Goal: Task Accomplishment & Management: Use online tool/utility

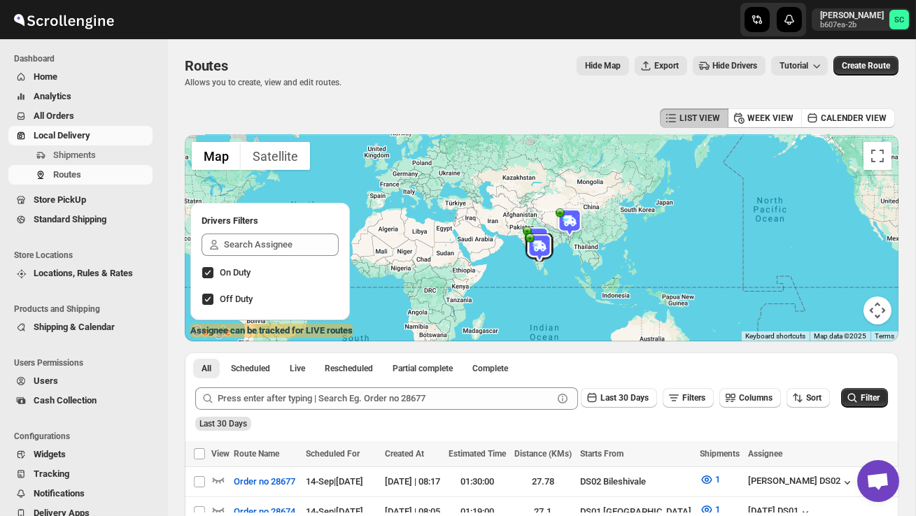
click at [85, 159] on span "Shipments" at bounding box center [74, 155] width 43 height 10
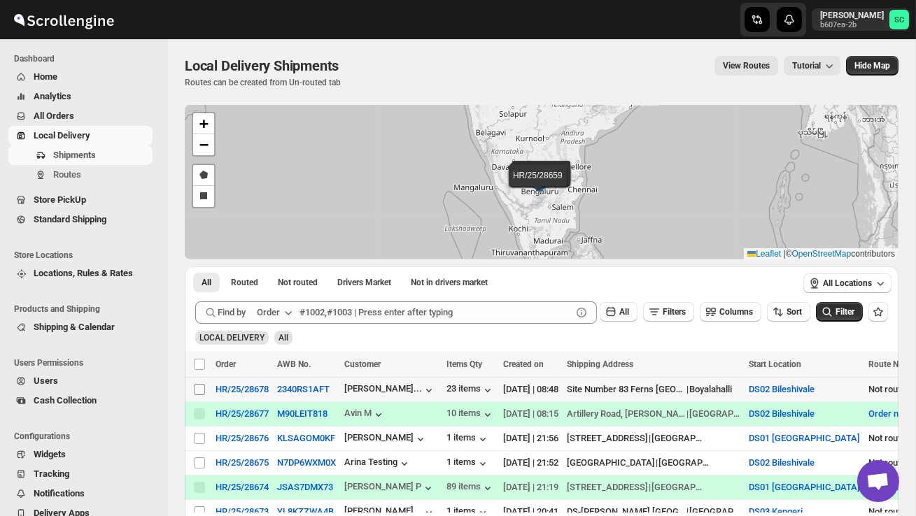
click at [204, 389] on input "Select shipment" at bounding box center [199, 389] width 11 height 11
checkbox input "true"
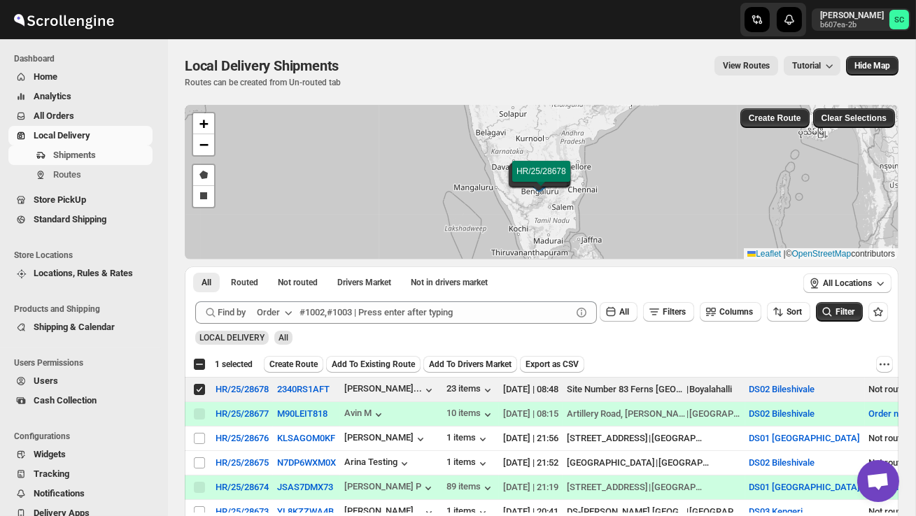
click at [305, 353] on div "Select all 4 shipments 1 selected Create Route Add To Existing Route Add To Dri…" at bounding box center [542, 364] width 714 height 25
click at [306, 364] on span "Create Route" at bounding box center [293, 364] width 48 height 11
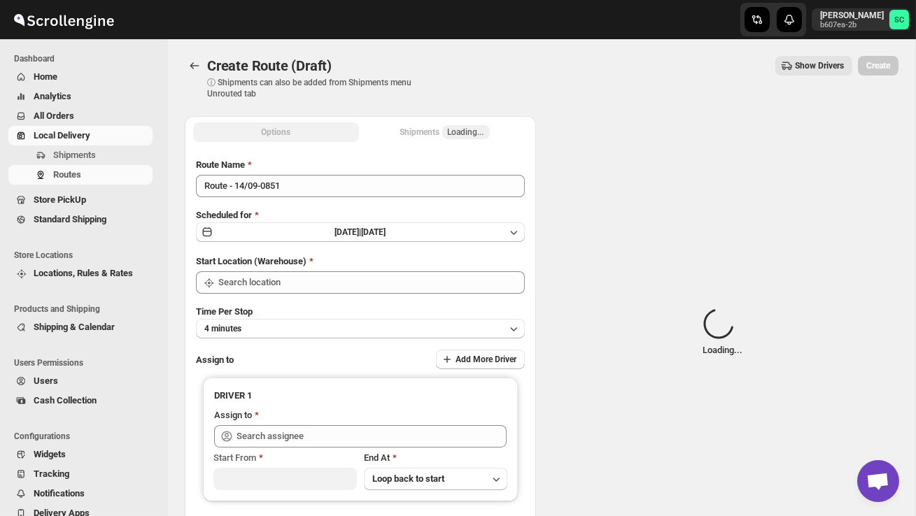
type input "DS02 Bileshivale"
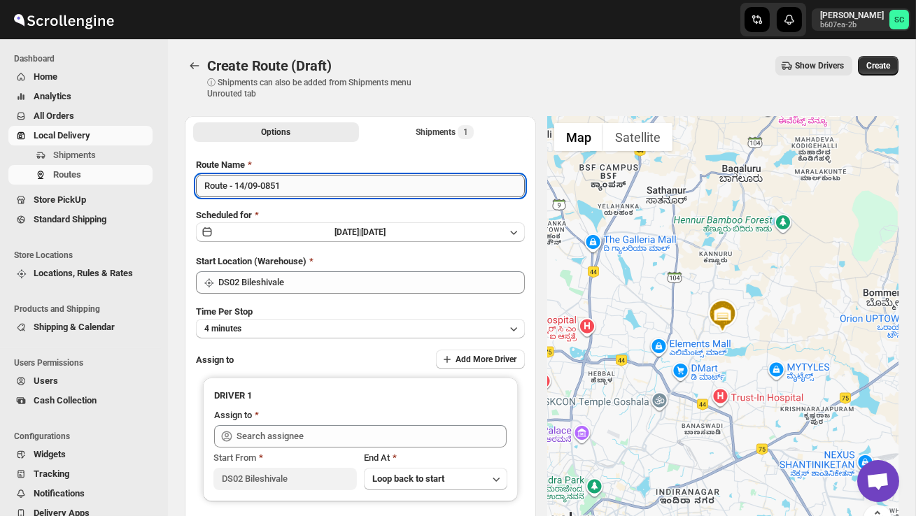
click at [318, 192] on input "Route - 14/09-0851" at bounding box center [360, 186] width 329 height 22
type input "R"
type input "Order no 28678"
click at [321, 318] on div "Time Per Stop 4 minutes" at bounding box center [360, 322] width 329 height 34
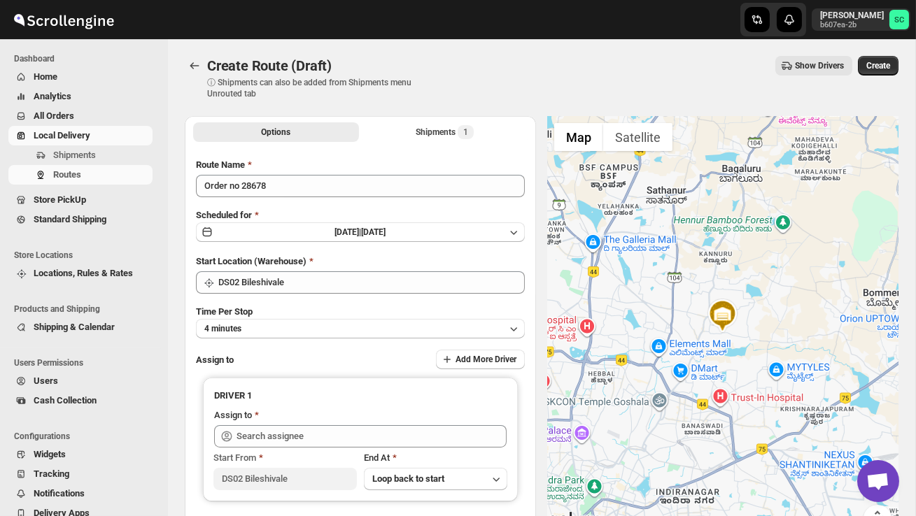
click at [305, 317] on div "Time Per Stop 4 minutes" at bounding box center [360, 322] width 329 height 34
click at [306, 322] on button "4 minutes" at bounding box center [360, 329] width 329 height 20
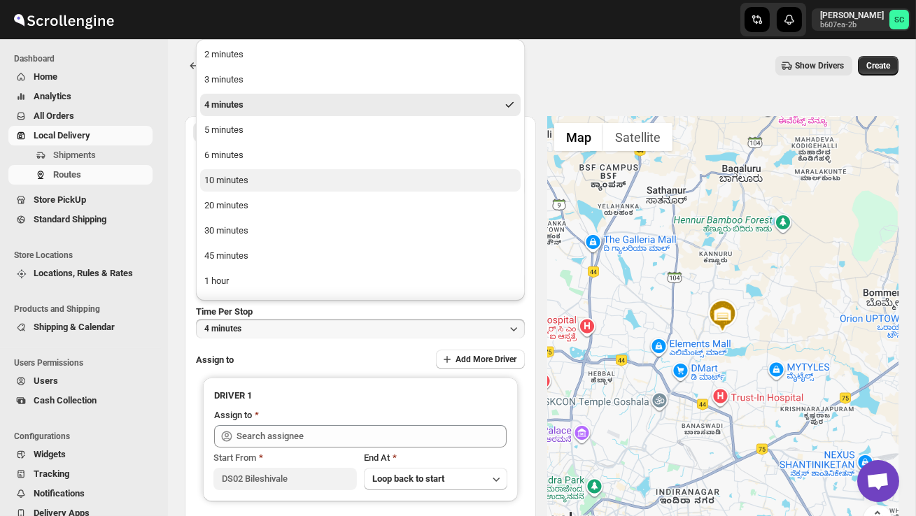
click at [271, 182] on button "10 minutes" at bounding box center [360, 180] width 320 height 22
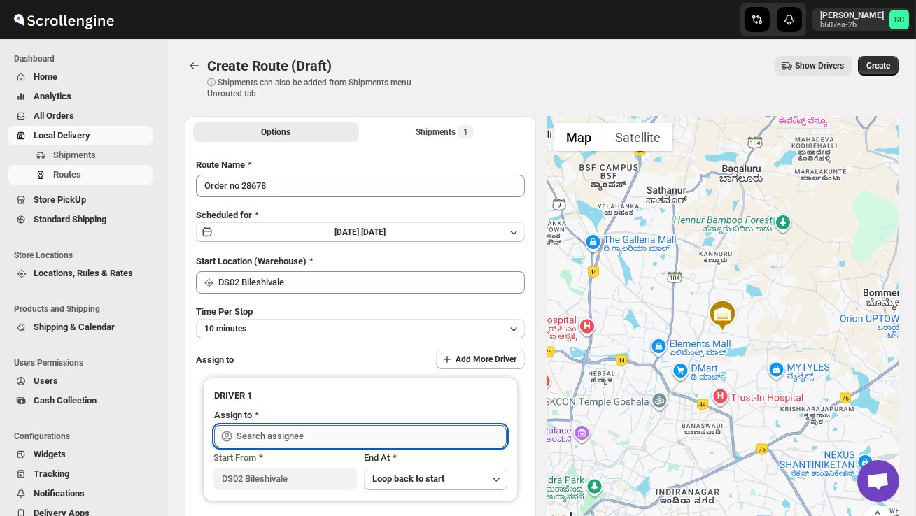
click at [259, 428] on input "text" at bounding box center [371, 436] width 270 height 22
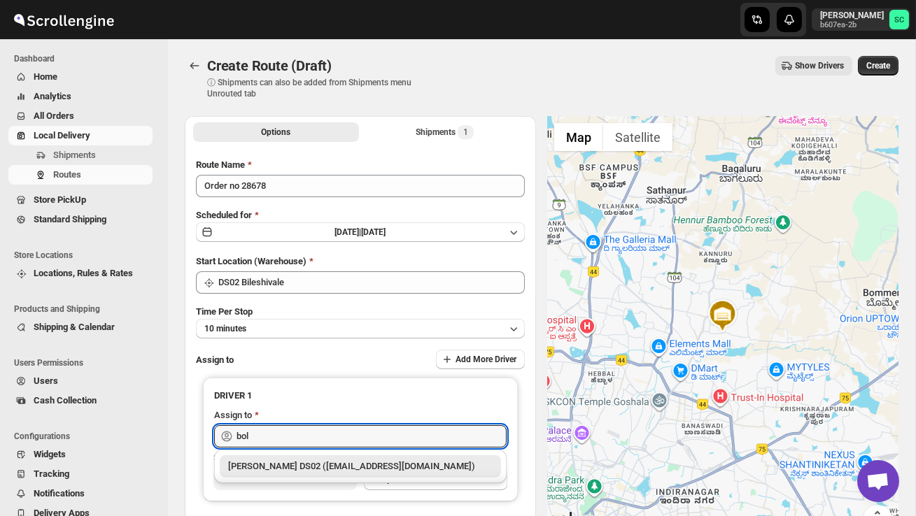
click at [301, 460] on div "[PERSON_NAME] DS02 ([EMAIL_ADDRESS][DOMAIN_NAME])" at bounding box center [360, 467] width 264 height 14
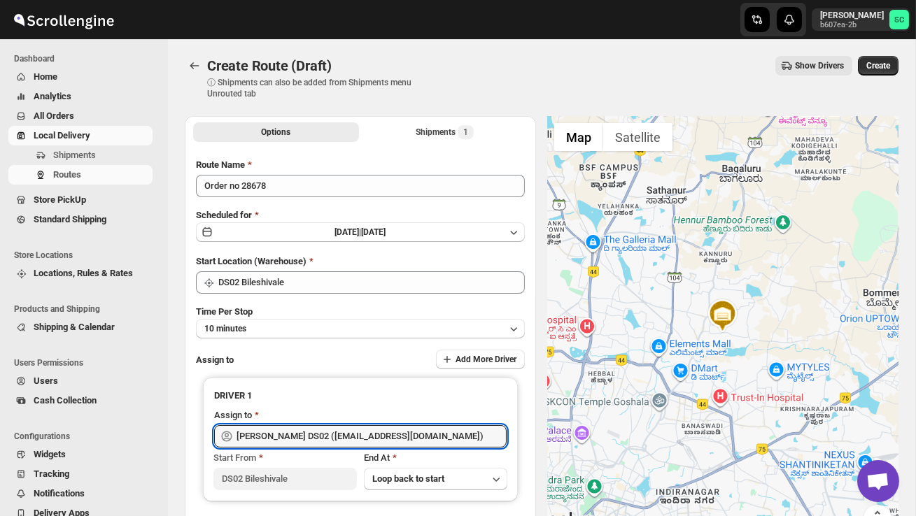
type input "[PERSON_NAME] DS02 ([EMAIL_ADDRESS][DOMAIN_NAME])"
click at [885, 59] on button "Create" at bounding box center [878, 66] width 41 height 20
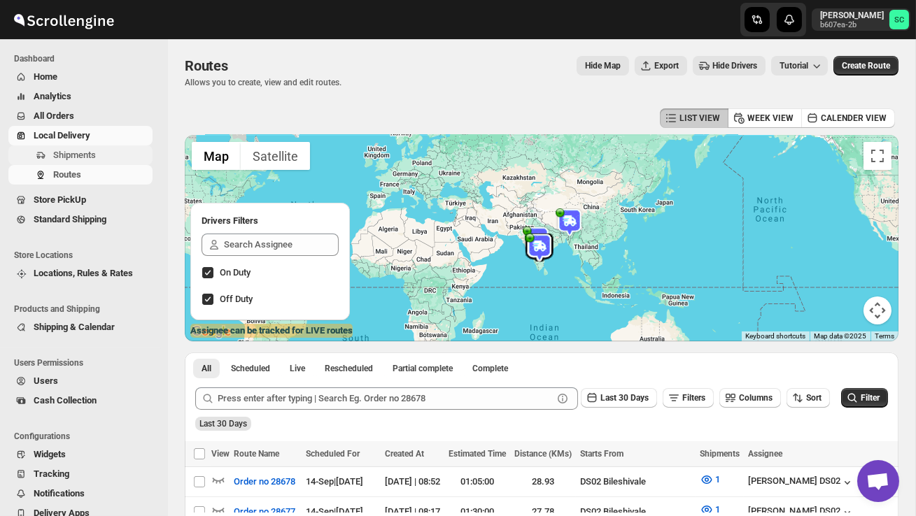
click at [96, 156] on span "Shipments" at bounding box center [74, 155] width 43 height 10
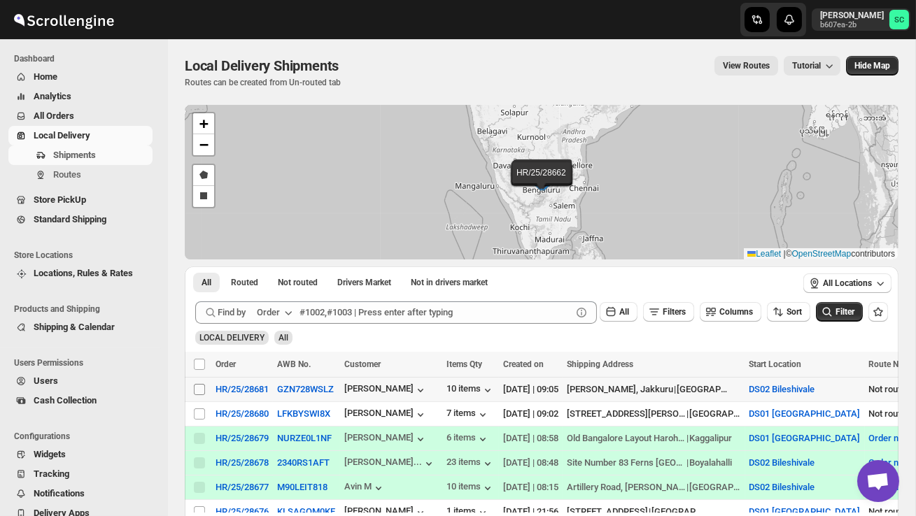
click at [197, 388] on input "Select shipment" at bounding box center [199, 389] width 11 height 11
checkbox input "true"
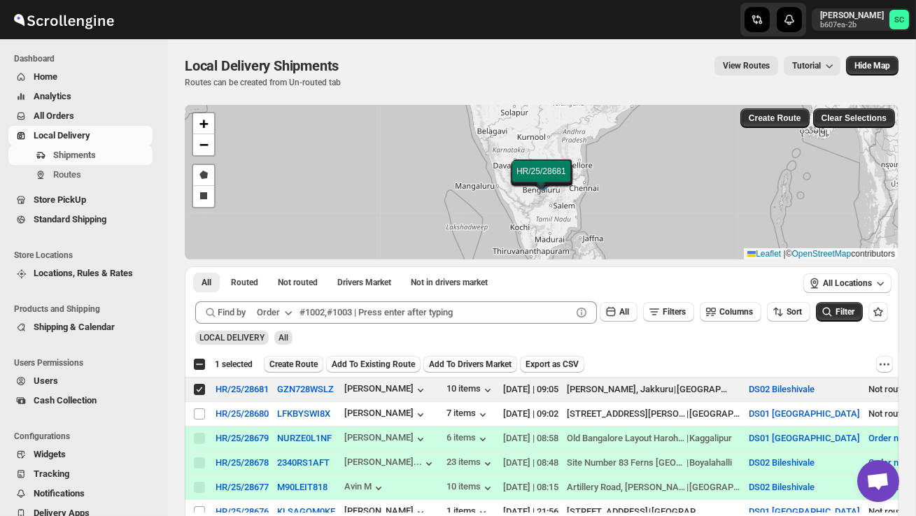
click at [307, 365] on span "Create Route" at bounding box center [293, 364] width 48 height 11
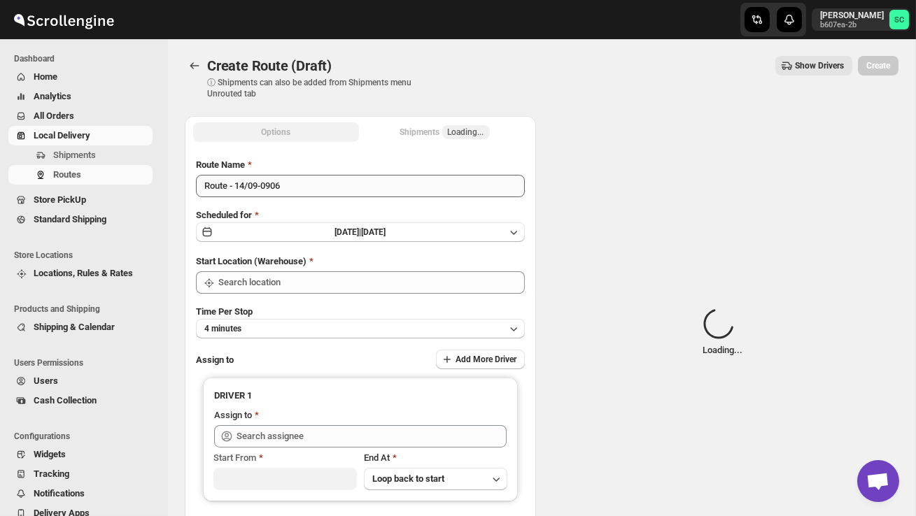
type input "DS02 Bileshivale"
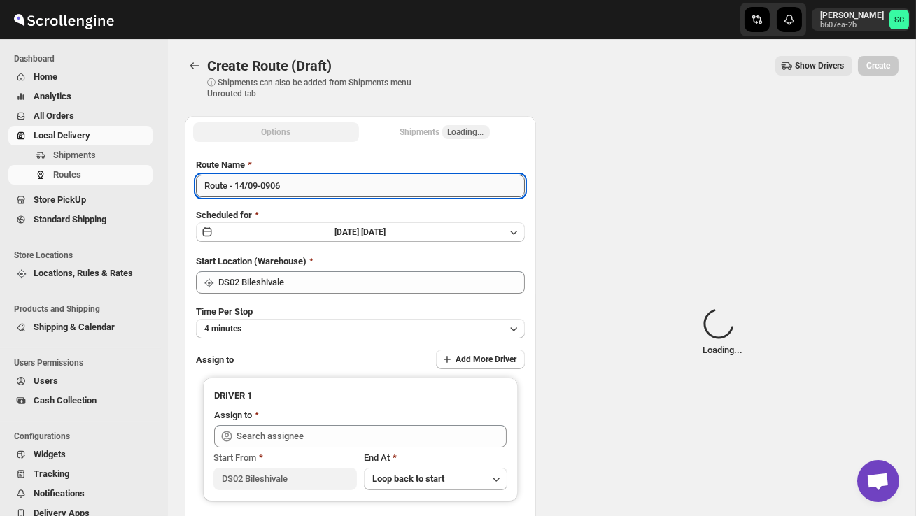
click at [298, 185] on input "Route - 14/09-0906" at bounding box center [360, 186] width 329 height 22
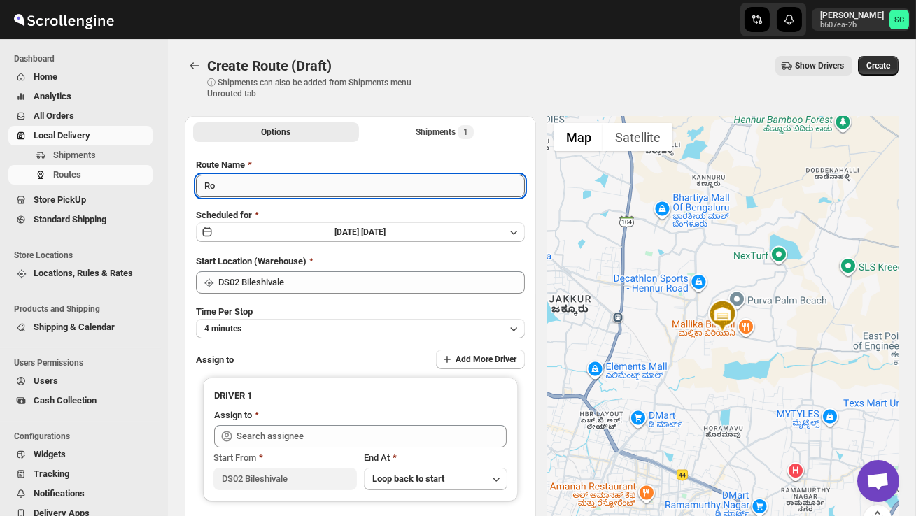
type input "R"
type input "Order no 28681"
click at [300, 328] on button "4 minutes" at bounding box center [360, 329] width 329 height 20
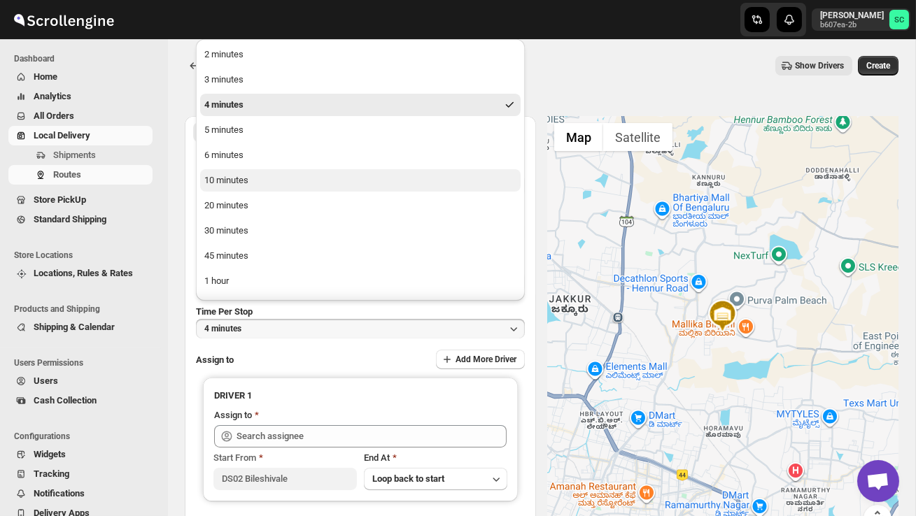
click at [257, 181] on button "10 minutes" at bounding box center [360, 180] width 320 height 22
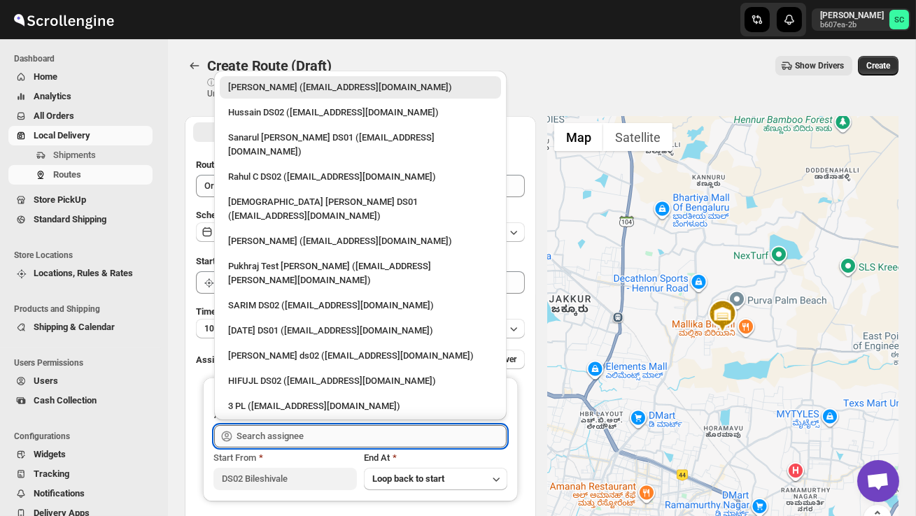
click at [276, 428] on input "text" at bounding box center [371, 436] width 270 height 22
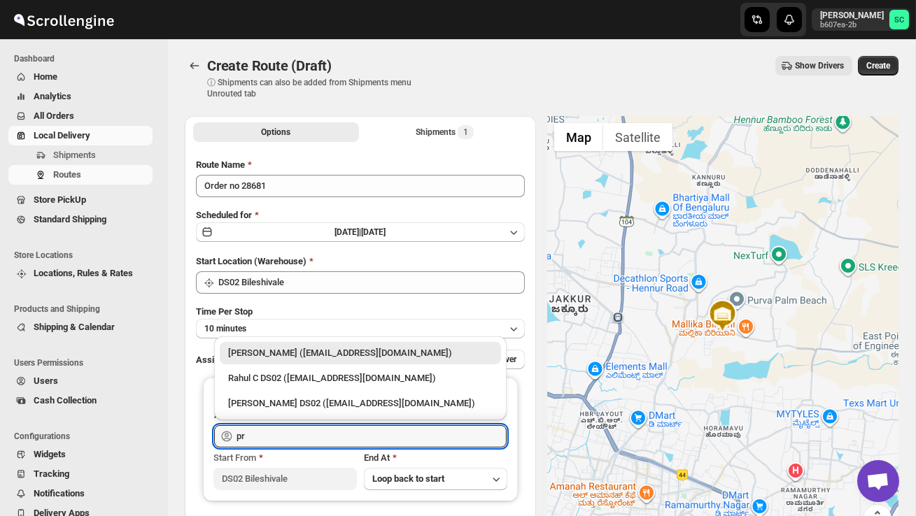
click at [283, 404] on div "[PERSON_NAME] DS02 ([EMAIL_ADDRESS][DOMAIN_NAME])" at bounding box center [360, 404] width 264 height 14
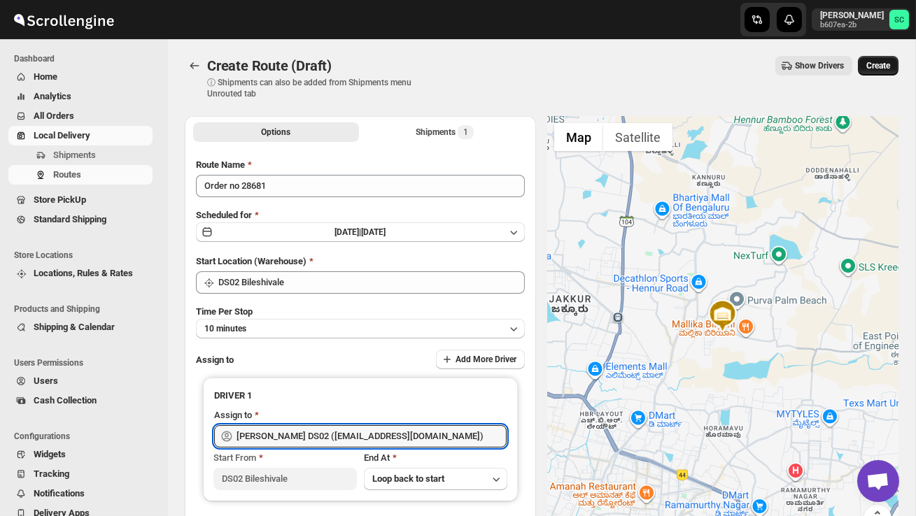
type input "[PERSON_NAME] DS02 ([EMAIL_ADDRESS][DOMAIN_NAME])"
click at [883, 70] on span "Create" at bounding box center [878, 65] width 24 height 11
